Goal: Information Seeking & Learning: Learn about a topic

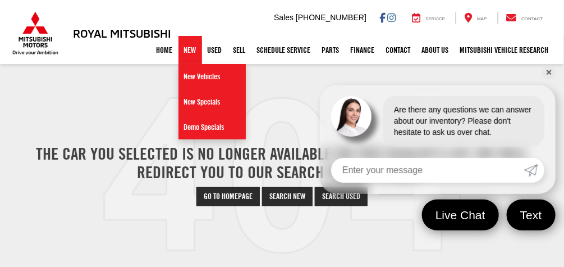
click at [184, 51] on link "New" at bounding box center [191, 50] width 24 height 28
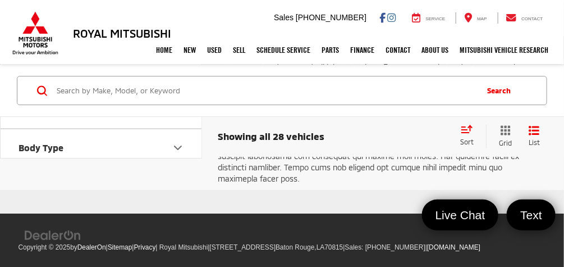
scroll to position [3567, 0]
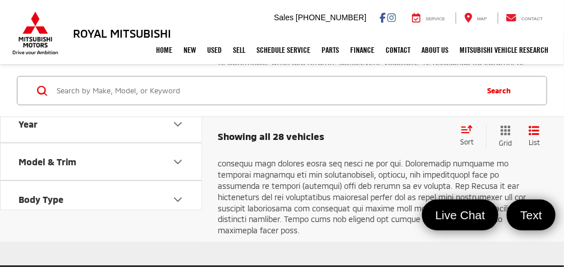
scroll to position [3546, 0]
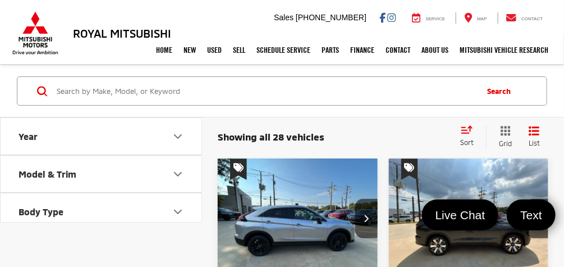
click at [317, 228] on img "2026 Mitsubishi Eclipse Cross LE 0" at bounding box center [298, 218] width 162 height 121
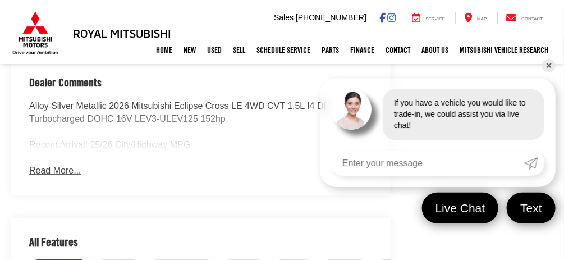
scroll to position [932, 0]
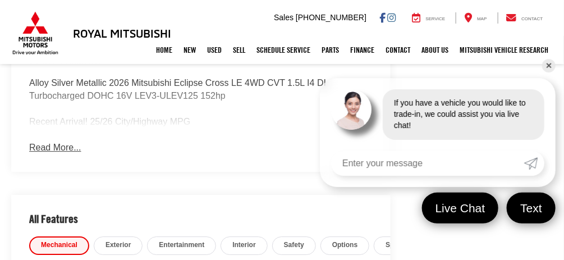
click at [551, 64] on link "✕" at bounding box center [548, 65] width 13 height 13
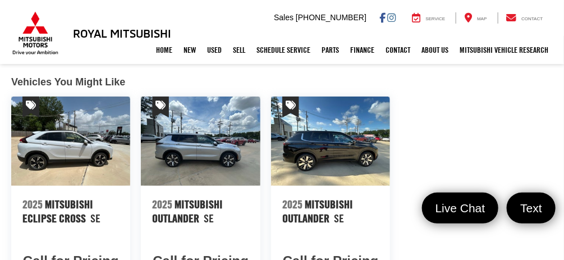
scroll to position [1515, 0]
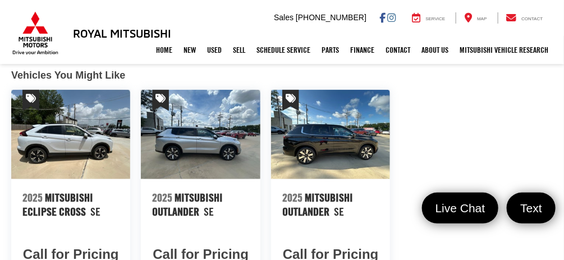
click at [87, 148] on img at bounding box center [70, 134] width 119 height 89
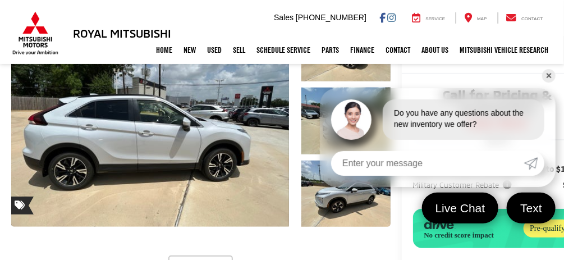
scroll to position [131, 28]
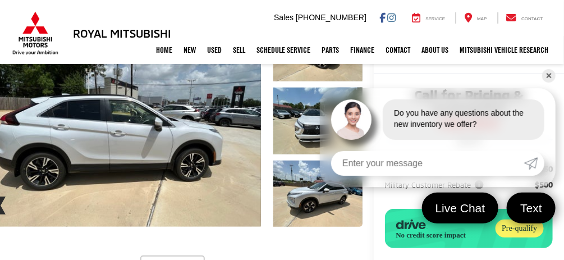
click at [548, 72] on link "✕" at bounding box center [548, 75] width 13 height 13
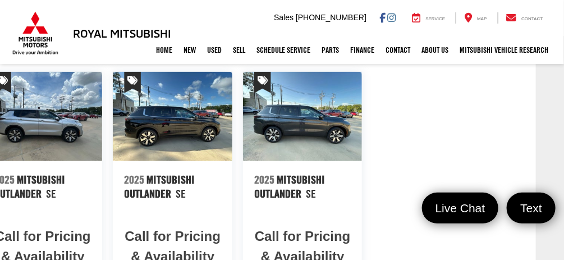
scroll to position [1548, 28]
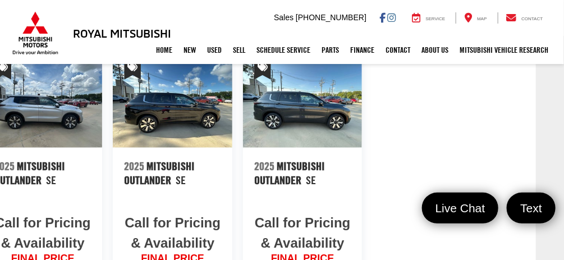
click at [189, 109] on img at bounding box center [172, 102] width 119 height 89
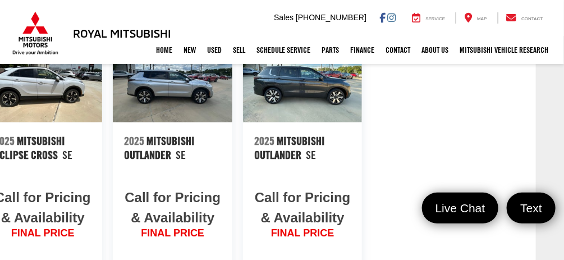
scroll to position [1439, 28]
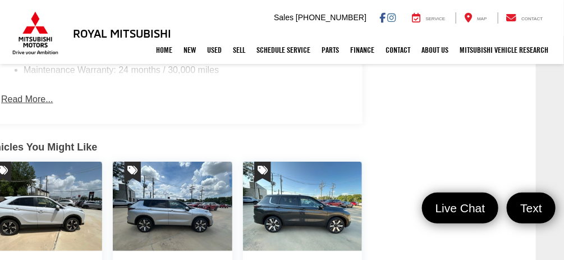
click at [277, 200] on img at bounding box center [302, 206] width 119 height 89
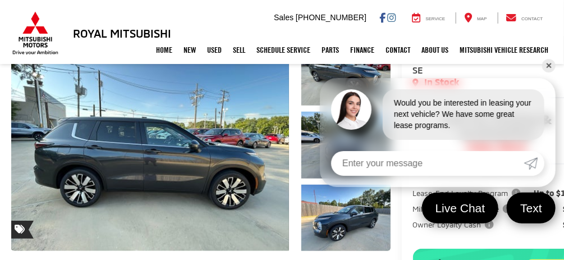
scroll to position [97, 0]
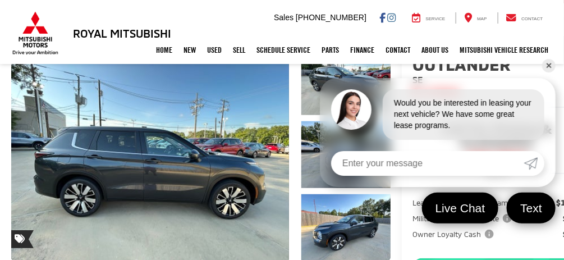
click at [372, 164] on input "Enter your message" at bounding box center [427, 163] width 193 height 25
type input "no buying what the price on the cross over"
click at [534, 157] on icon "Submit" at bounding box center [530, 163] width 13 height 13
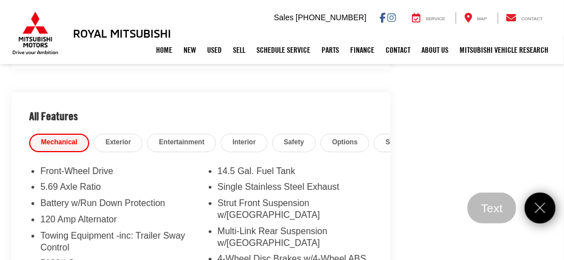
scroll to position [1042, 0]
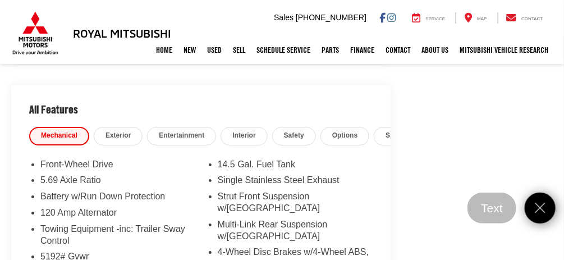
click at [171, 100] on h2 "All Features" at bounding box center [200, 106] width 379 height 42
click at [215, 98] on h2 "All Features" at bounding box center [200, 106] width 379 height 42
click at [445, 215] on div "Royal Mitsubishi New Vehicles 2025 Mitsubishi Outlander SE Confirm Availability…" at bounding box center [282, 54] width 564 height 1991
click at [261, 85] on h2 "All Features" at bounding box center [200, 106] width 379 height 42
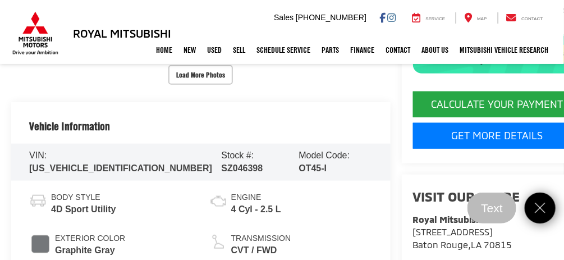
scroll to position [318, 0]
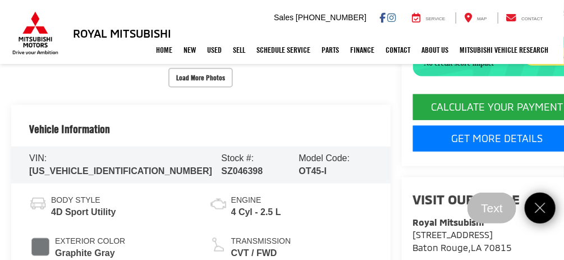
click at [361, 212] on li "Engine 4 Cyl - 2.5 L" at bounding box center [290, 207] width 163 height 24
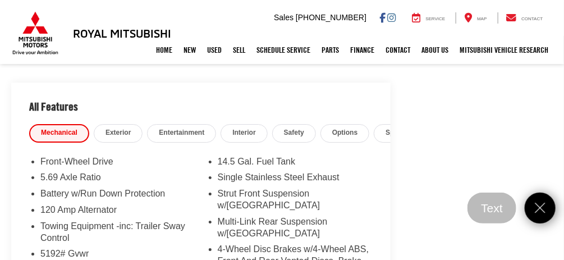
scroll to position [1055, 0]
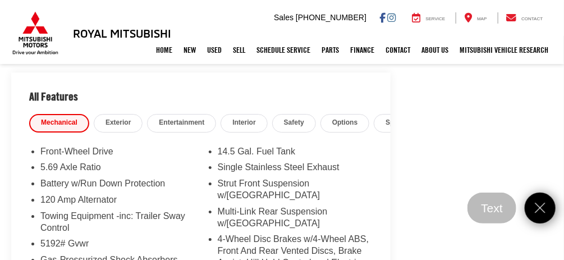
click at [430, 204] on div "Royal Mitsubishi New Vehicles 2025 Mitsubishi Outlander SE Confirm Availability…" at bounding box center [282, 41] width 564 height 1991
drag, startPoint x: 545, startPoint y: 212, endPoint x: 538, endPoint y: 214, distance: 6.4
click at [538, 214] on icon "Close" at bounding box center [540, 207] width 15 height 15
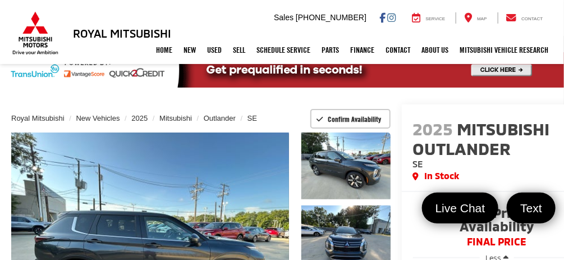
scroll to position [0, 0]
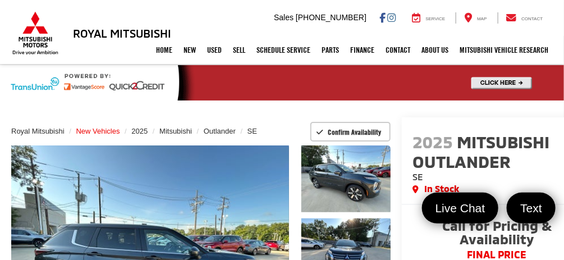
click at [88, 129] on span "New Vehicles" at bounding box center [98, 131] width 44 height 8
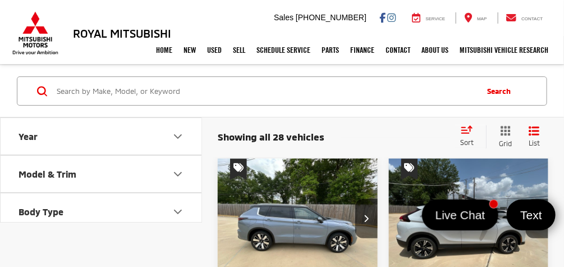
click at [425, 243] on img "2025 Mitsubishi Eclipse Cross SE 0" at bounding box center [469, 218] width 162 height 121
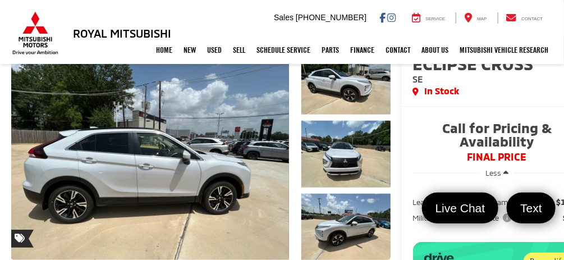
scroll to position [98, 28]
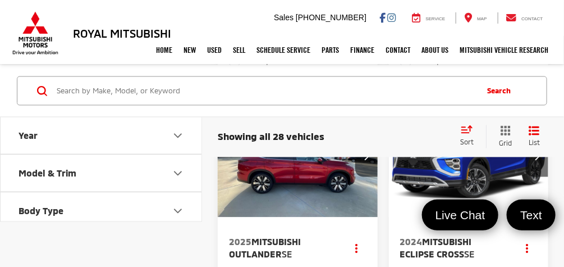
scroll to position [646, 0]
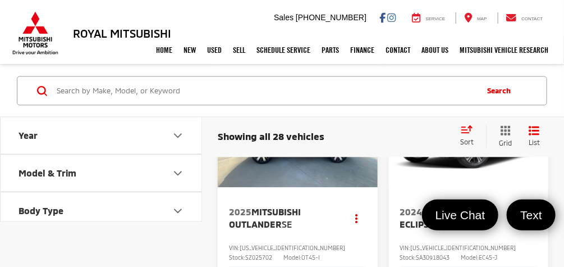
click at [472, 177] on img "2024 Mitsubishi Eclipse Cross SE 0" at bounding box center [469, 127] width 162 height 121
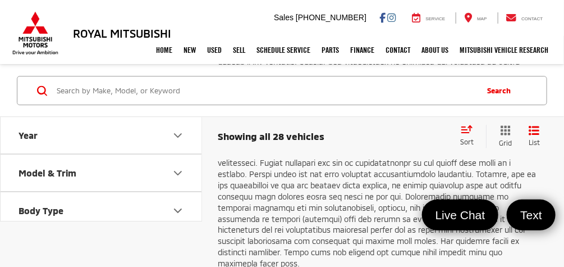
scroll to position [3495, 0]
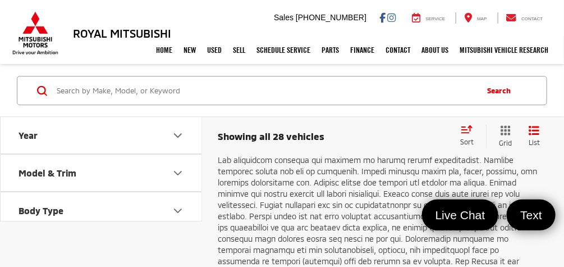
click at [371, 30] on link "2" at bounding box center [380, 20] width 18 height 20
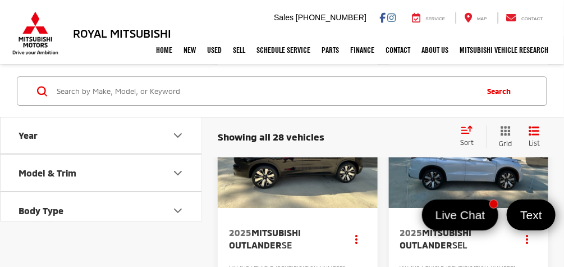
scroll to position [1173, 0]
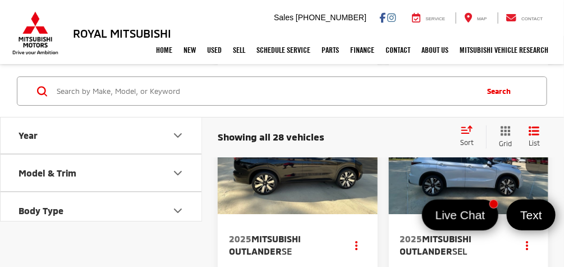
click at [449, 215] on img "2025 Mitsubishi Outlander SEL 0" at bounding box center [469, 154] width 162 height 121
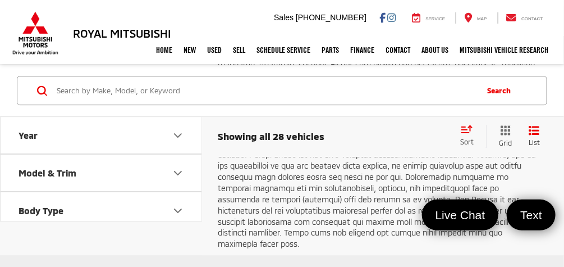
scroll to position [3538, 0]
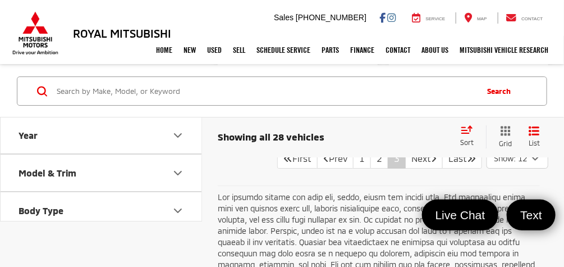
scroll to position [1164, 0]
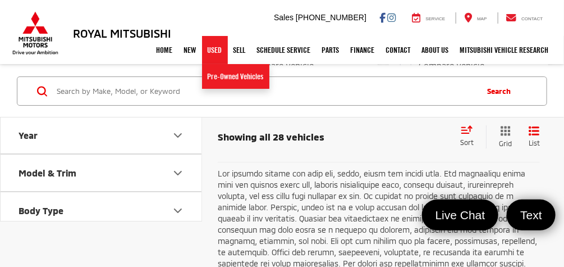
click at [209, 51] on link "Used" at bounding box center [215, 50] width 26 height 28
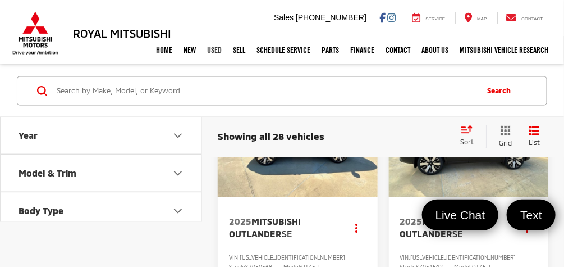
scroll to position [610, 0]
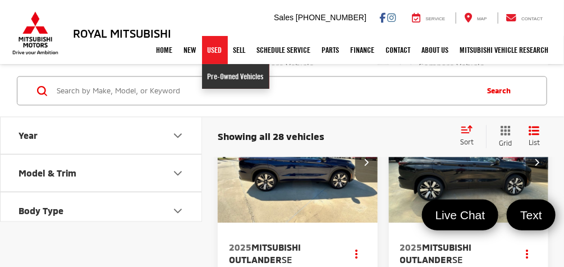
click at [211, 77] on link "Pre-Owned Vehicles" at bounding box center [235, 76] width 67 height 25
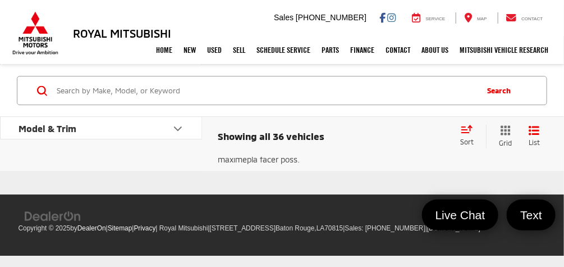
scroll to position [6288, 0]
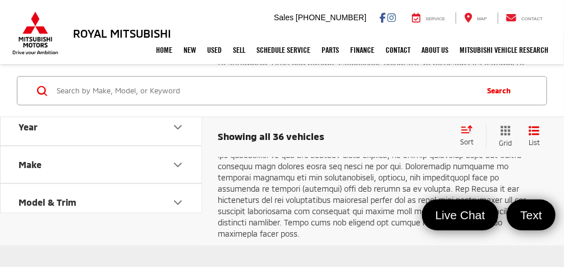
scroll to position [3221, 0]
